Goal: Information Seeking & Learning: Learn about a topic

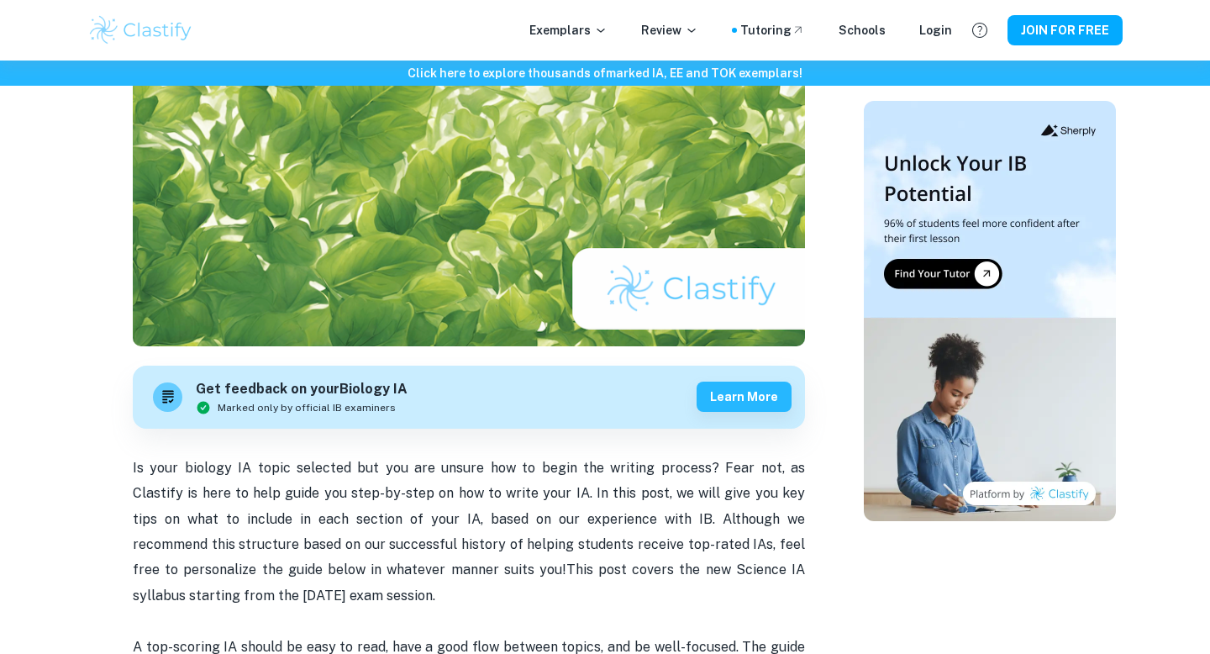
scroll to position [260, 0]
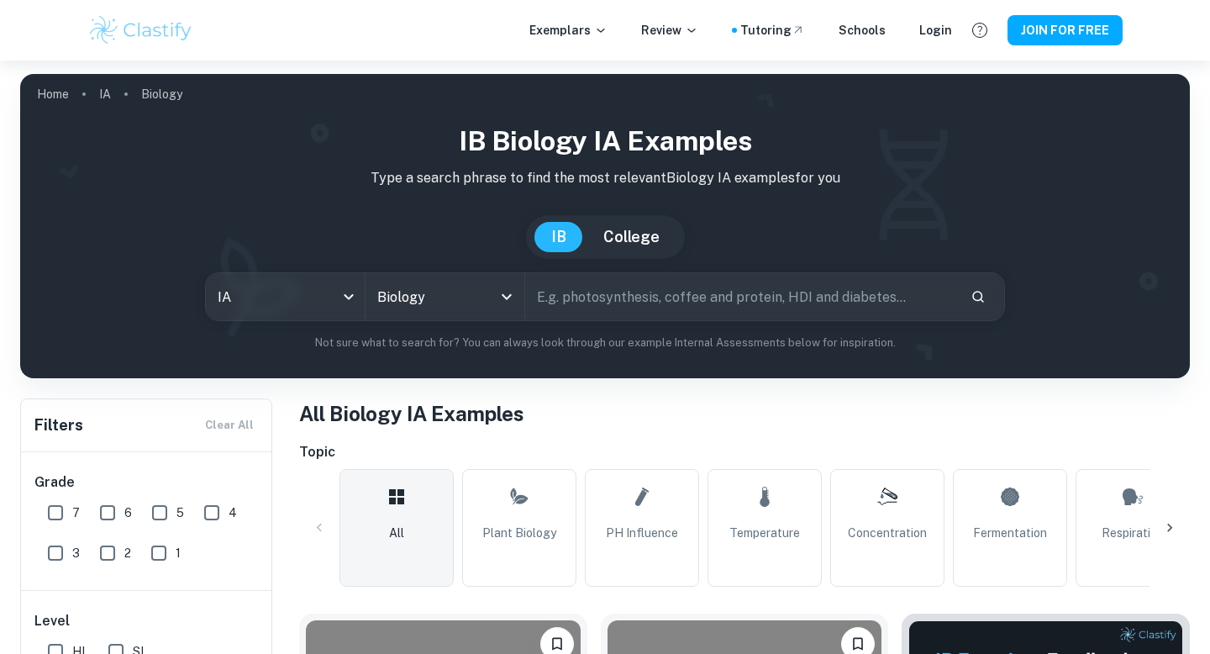
scroll to position [257, 0]
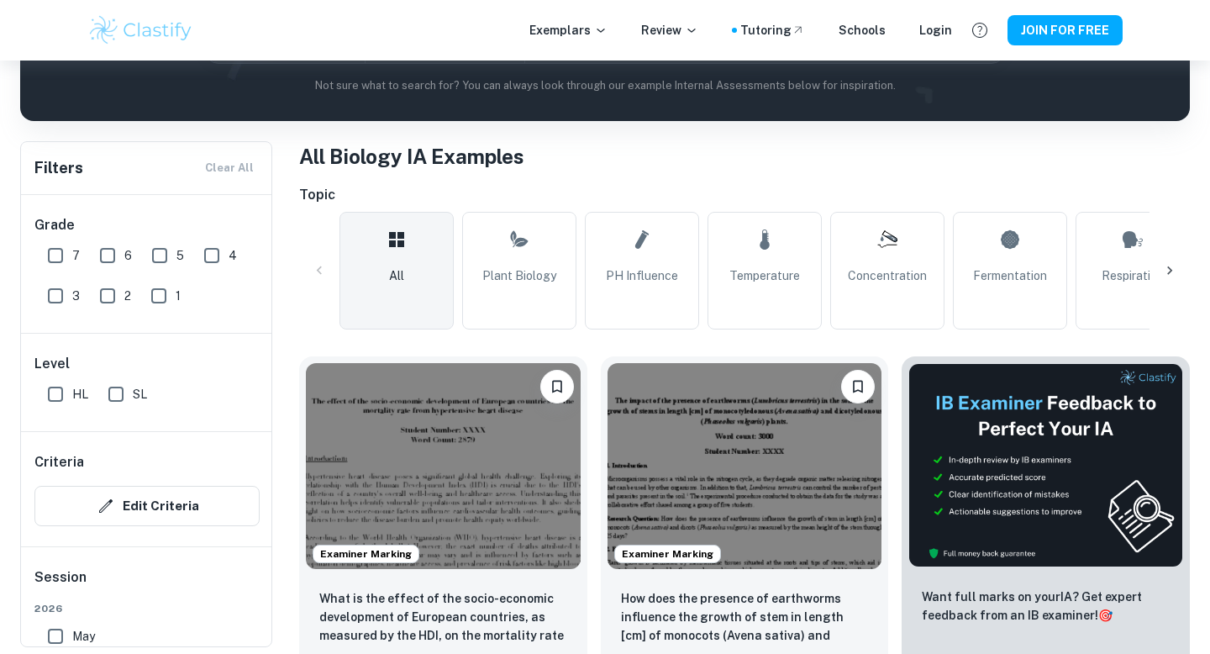
click at [1172, 268] on icon at bounding box center [1170, 270] width 17 height 17
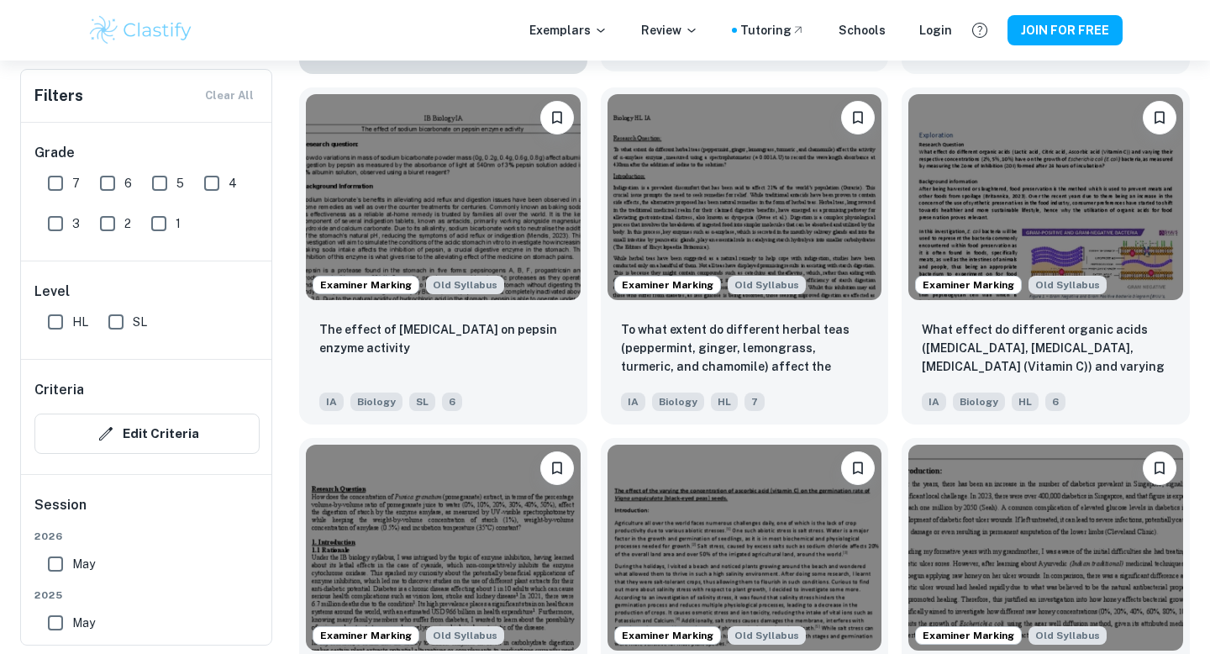
scroll to position [1580, 0]
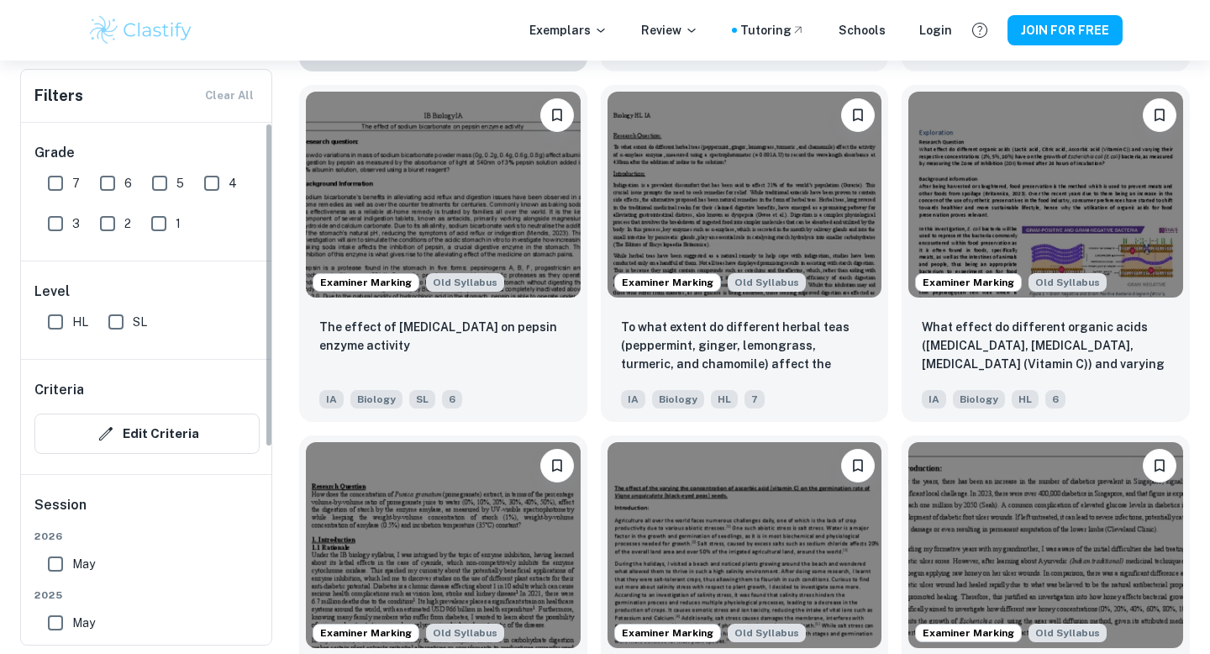
click at [60, 183] on input "7" at bounding box center [56, 183] width 34 height 34
checkbox input "true"
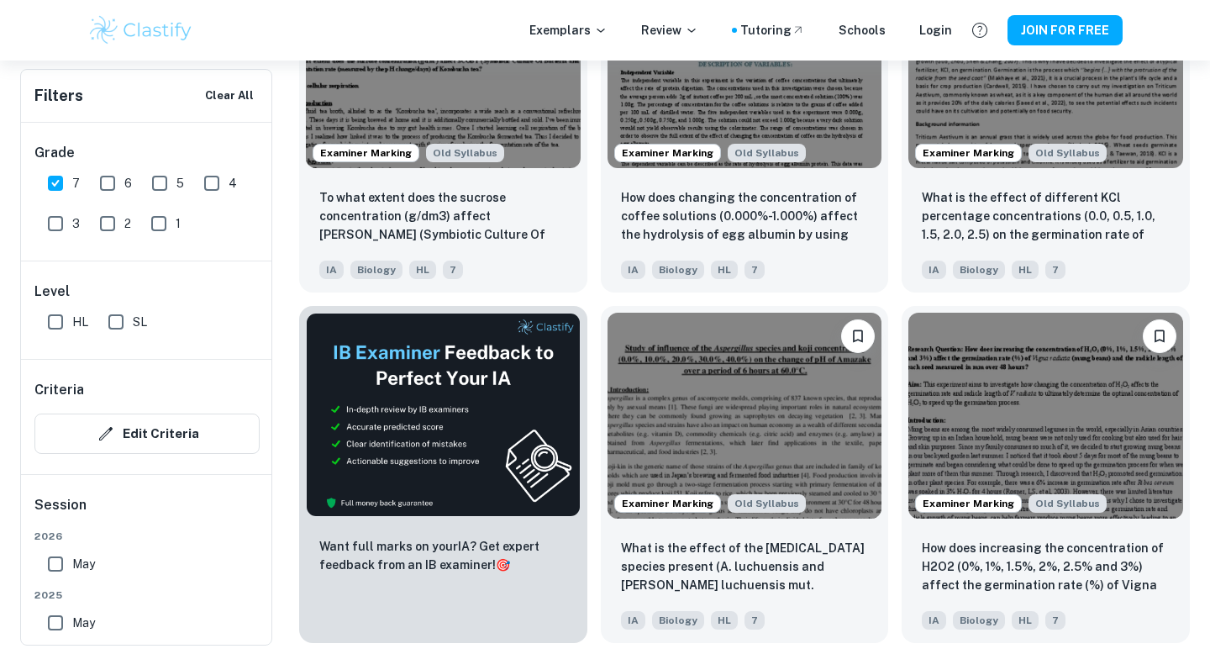
scroll to position [2764, 0]
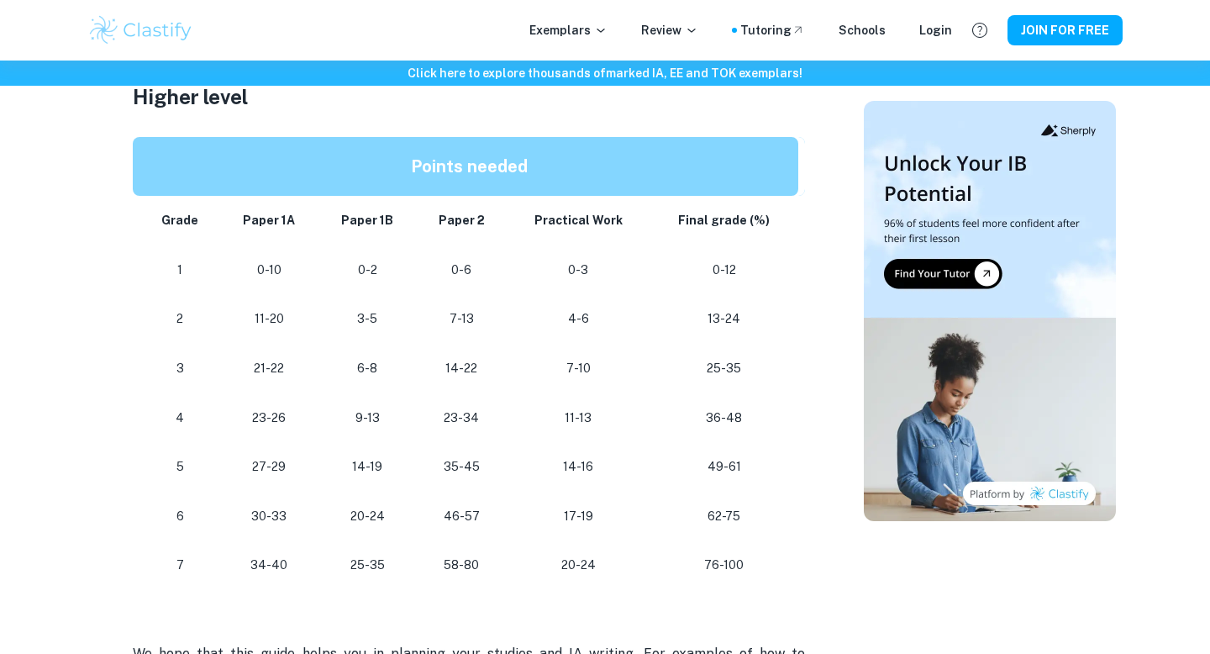
scroll to position [1449, 0]
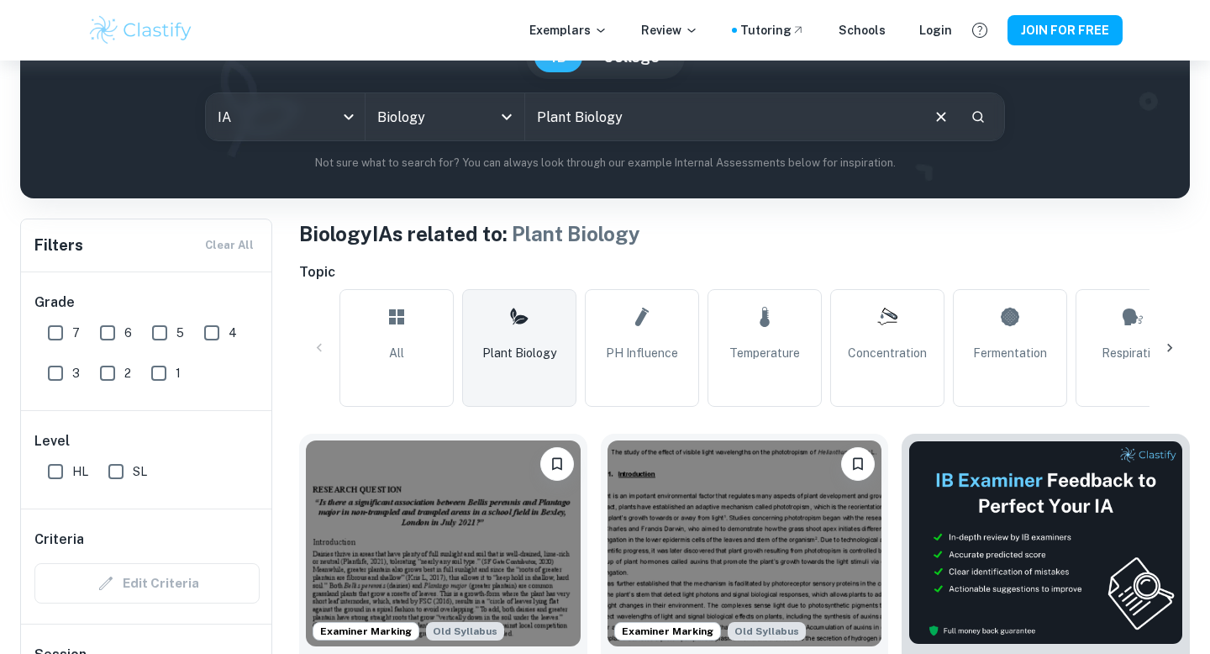
scroll to position [337, 0]
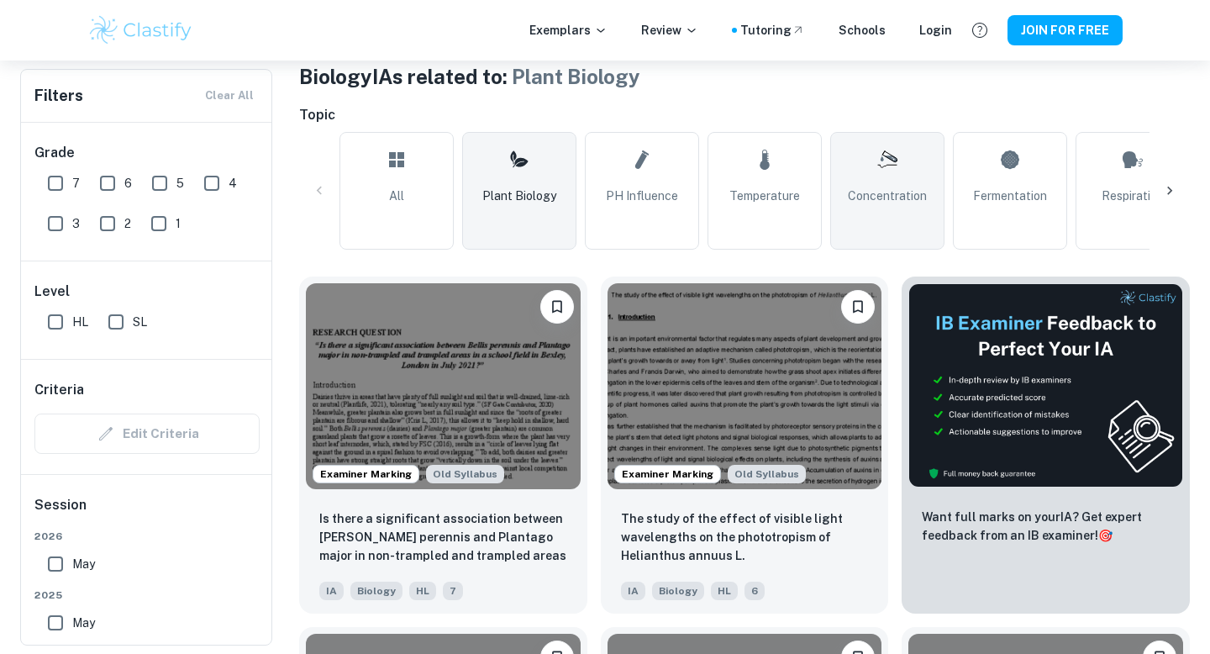
click at [911, 189] on span "Concentration" at bounding box center [887, 196] width 79 height 18
type input "Concentration"
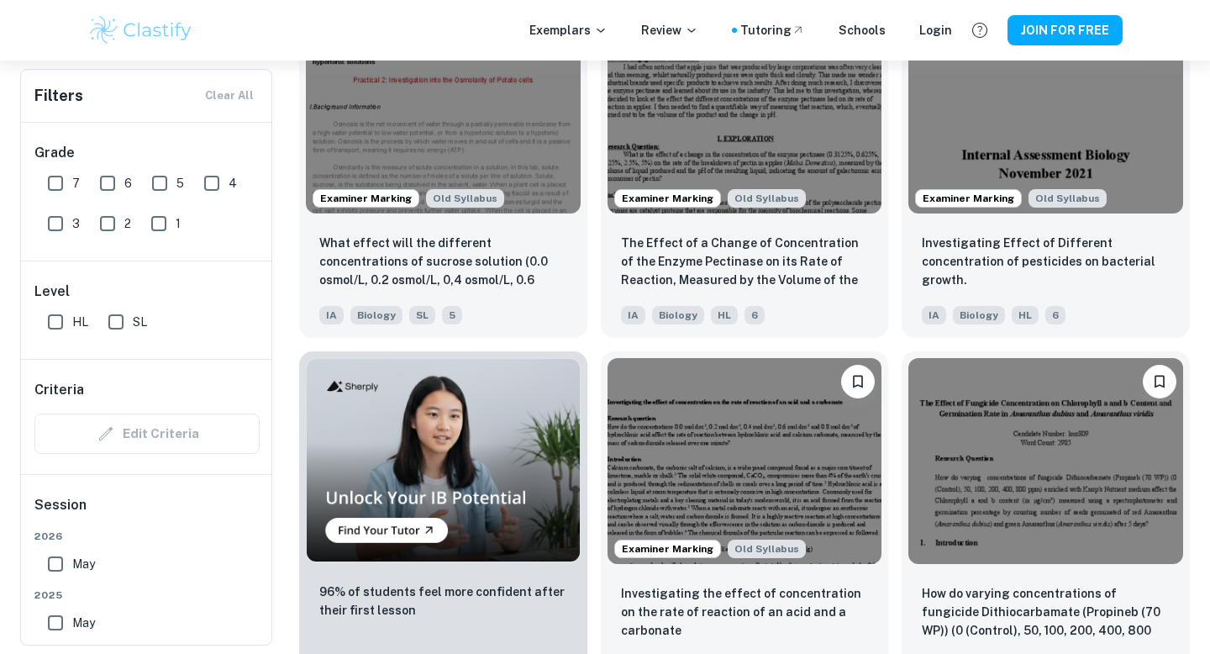
scroll to position [1018, 0]
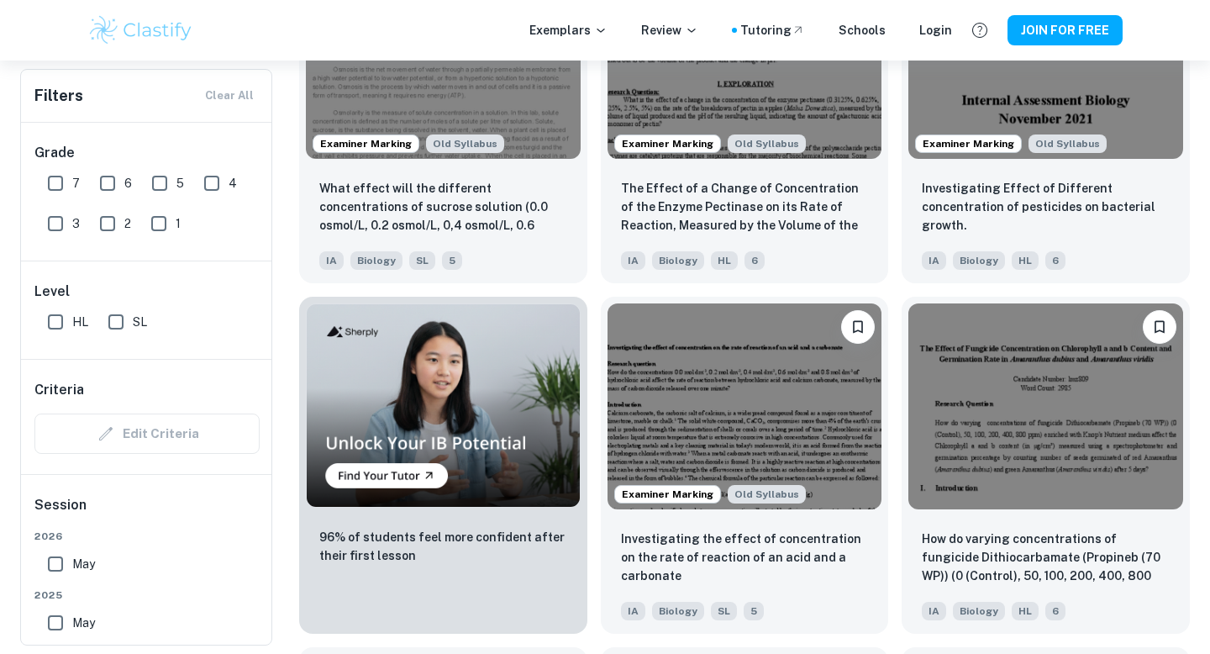
click at [61, 184] on input "7" at bounding box center [56, 183] width 34 height 34
checkbox input "true"
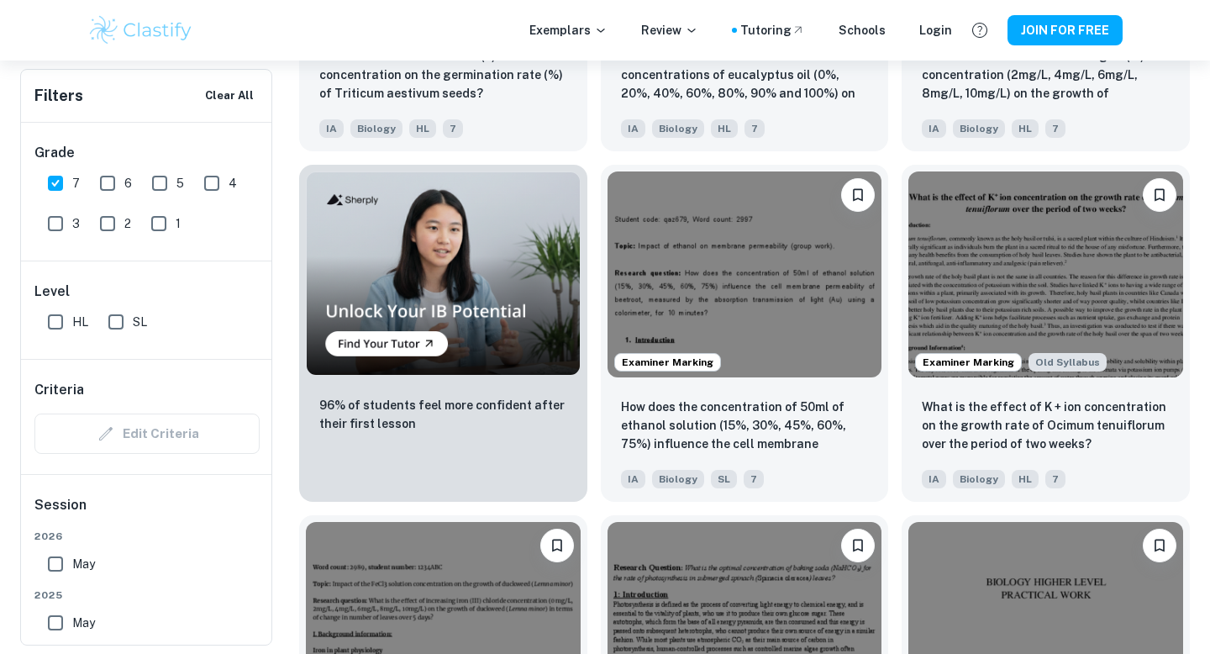
scroll to position [1049, 0]
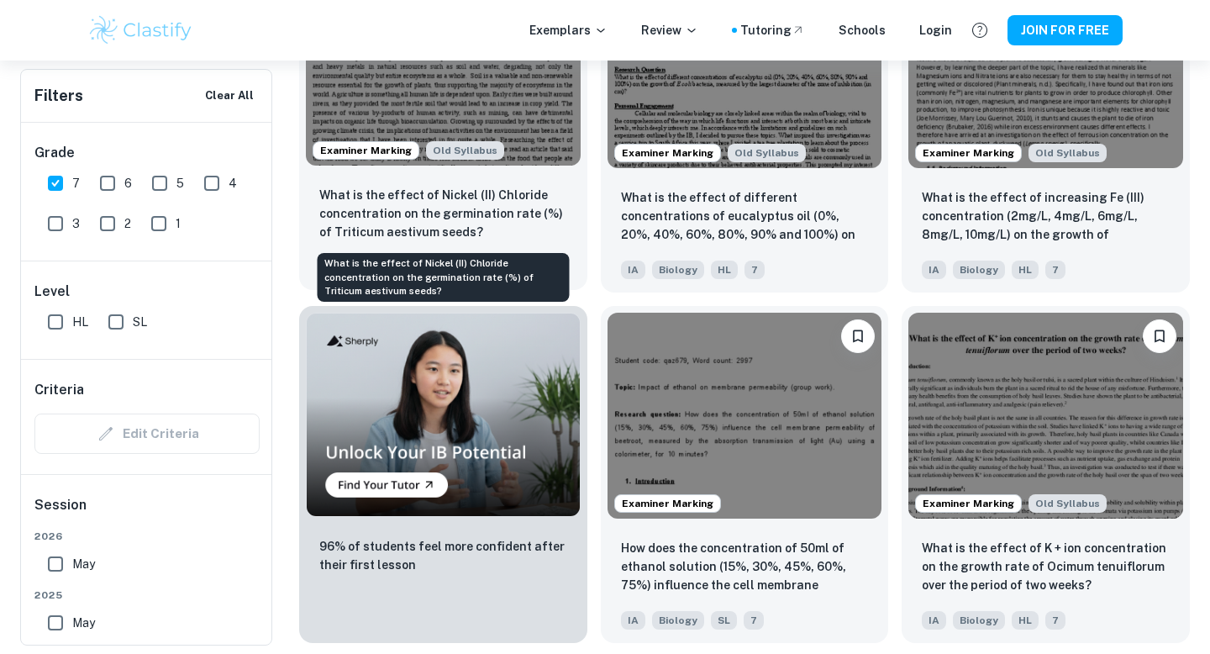
click at [489, 213] on p "What is the effect of Nickel (II) Chloride concentration on the germination rat…" at bounding box center [443, 213] width 248 height 55
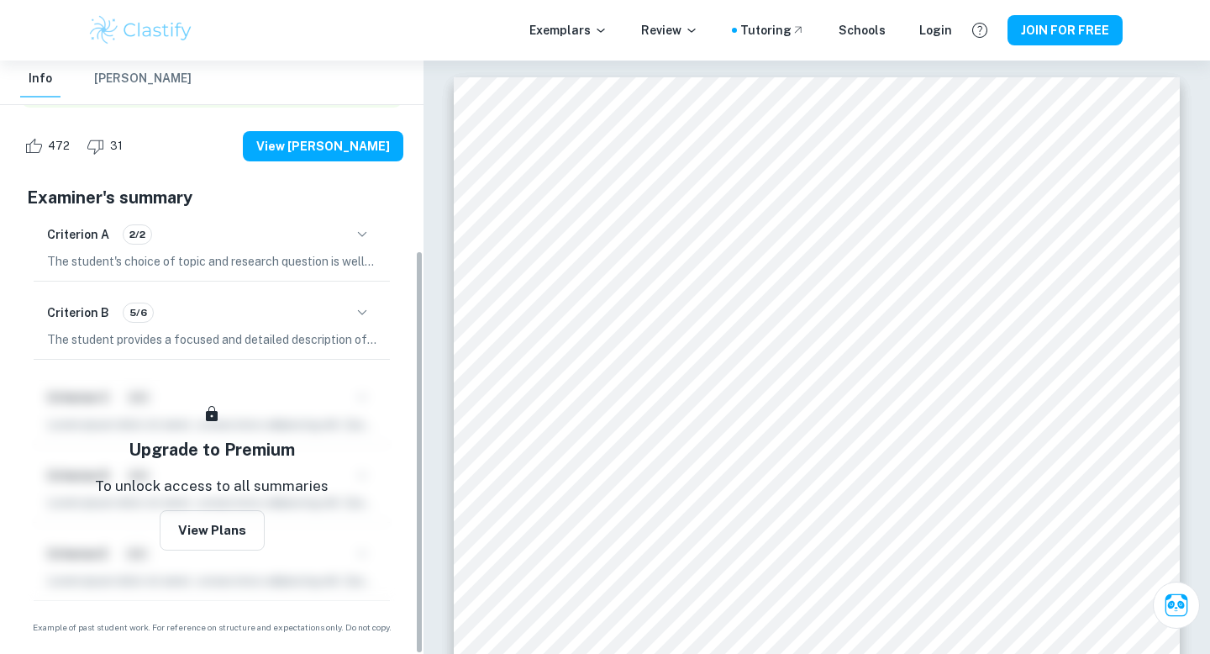
scroll to position [277, 0]
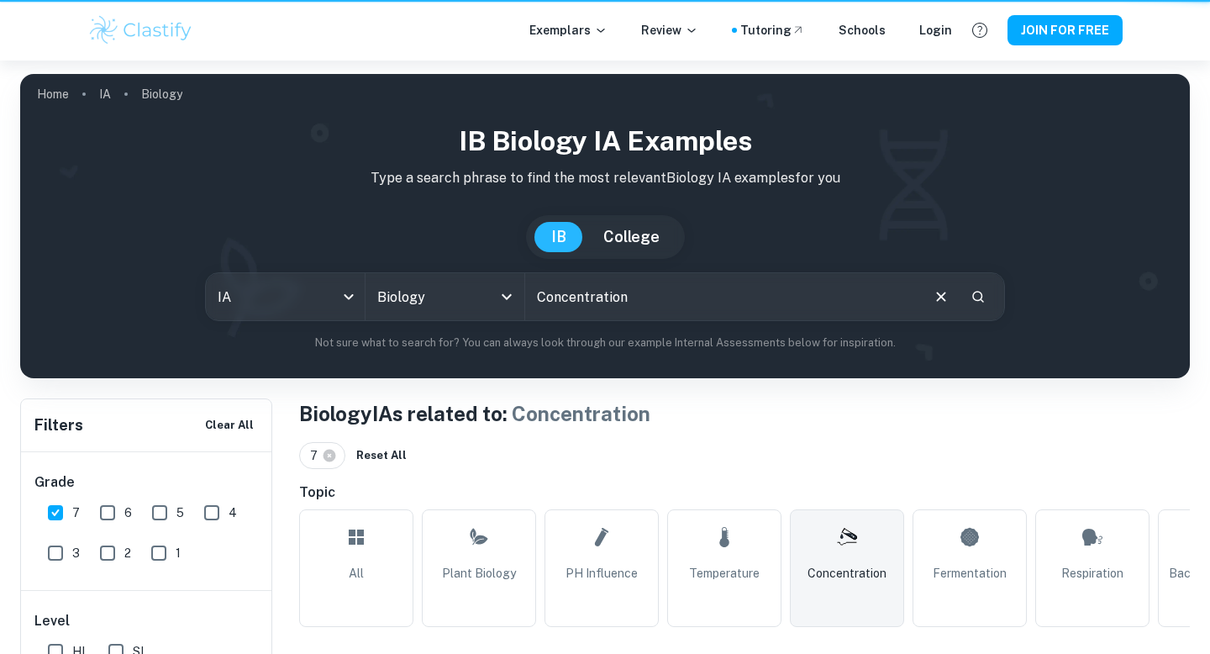
scroll to position [1049, 0]
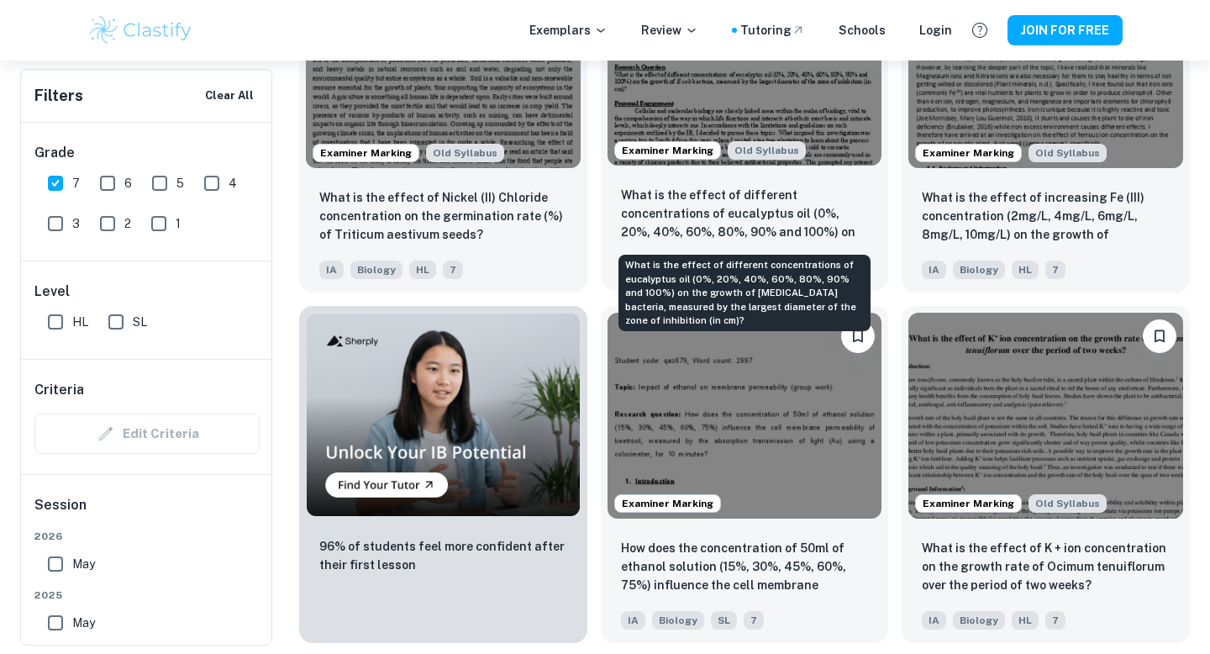
click at [794, 211] on p "What is the effect of different concentrations of eucalyptus oil (0%, 20%, 40%,…" at bounding box center [745, 214] width 248 height 57
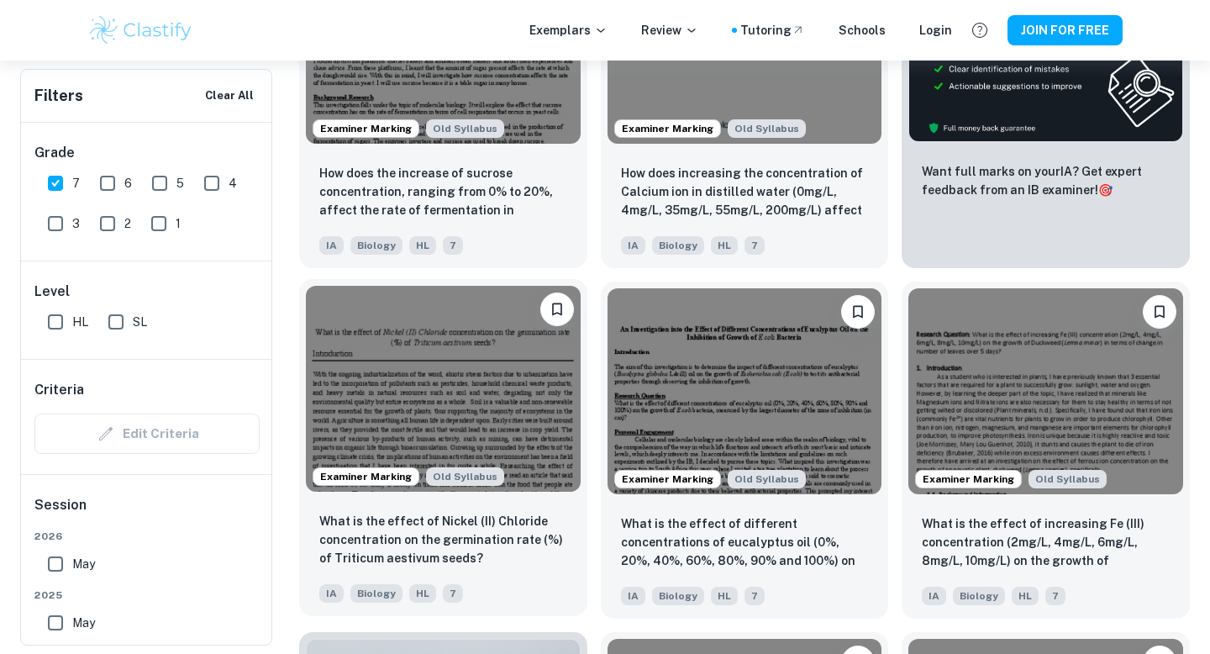
scroll to position [740, 0]
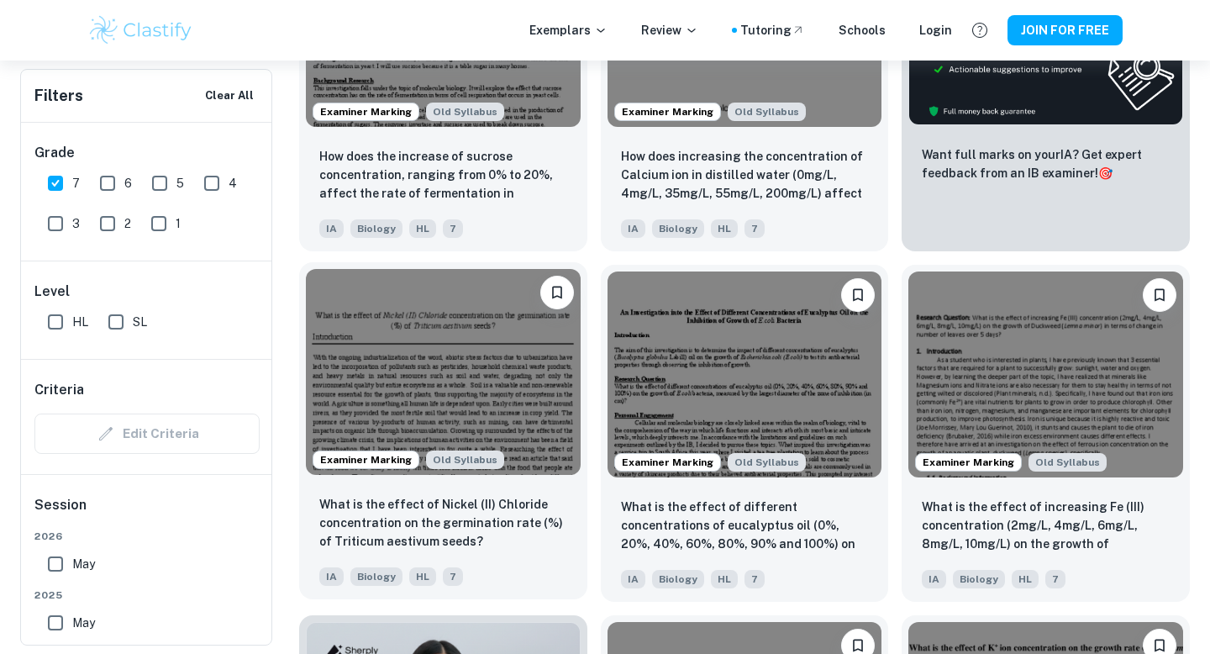
click at [520, 395] on img at bounding box center [443, 372] width 275 height 206
